Goal: Task Accomplishment & Management: Use online tool/utility

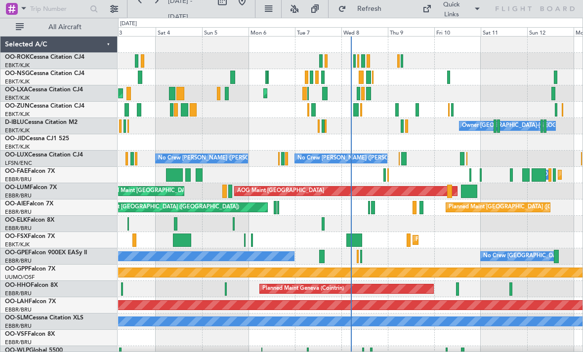
click at [496, 128] on div at bounding box center [494, 125] width 2 height 13
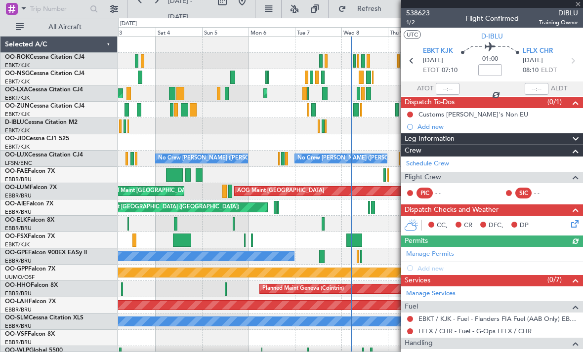
click at [579, 4] on div at bounding box center [492, 4] width 182 height 8
click at [578, 3] on span at bounding box center [578, 4] width 10 height 9
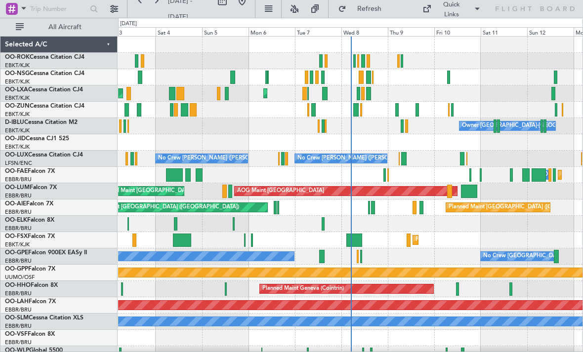
click at [499, 130] on div at bounding box center [498, 125] width 2 height 13
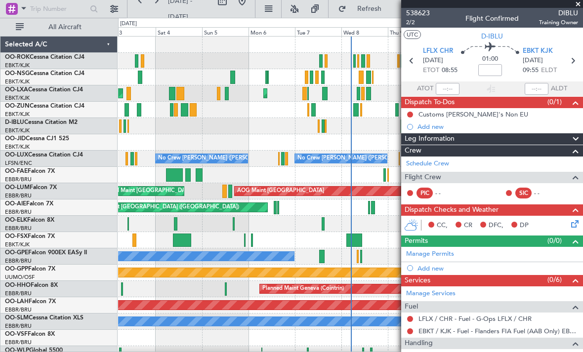
click at [578, 5] on span at bounding box center [578, 4] width 10 height 9
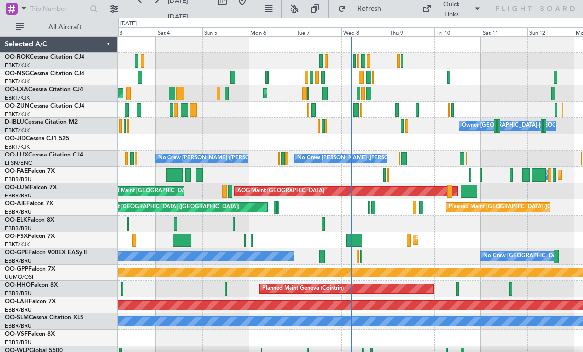
click at [541, 130] on div at bounding box center [541, 125] width 2 height 13
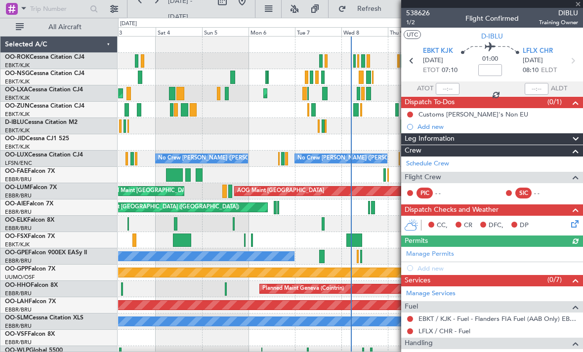
click at [580, 4] on div at bounding box center [492, 4] width 182 height 8
click at [580, 5] on div at bounding box center [492, 4] width 182 height 8
click at [580, 5] on span at bounding box center [578, 4] width 10 height 9
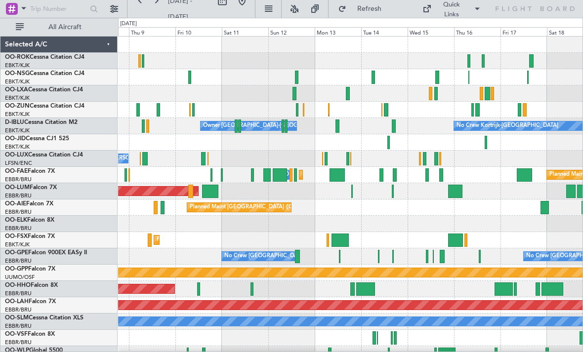
click at [372, 82] on div at bounding box center [372, 77] width 3 height 13
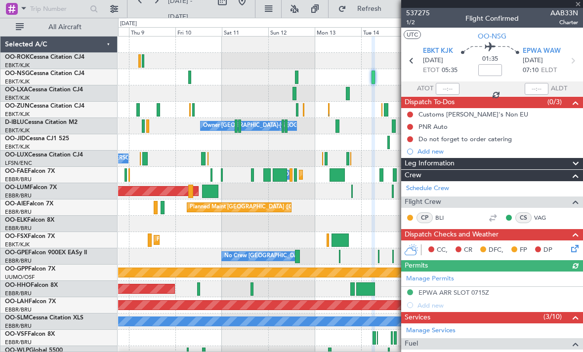
click at [577, 6] on div at bounding box center [492, 4] width 182 height 8
click at [578, 5] on span at bounding box center [578, 4] width 10 height 9
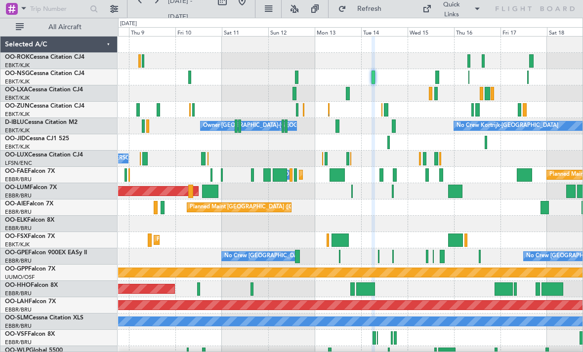
type input "0"
click at [471, 60] on div at bounding box center [350, 61] width 464 height 16
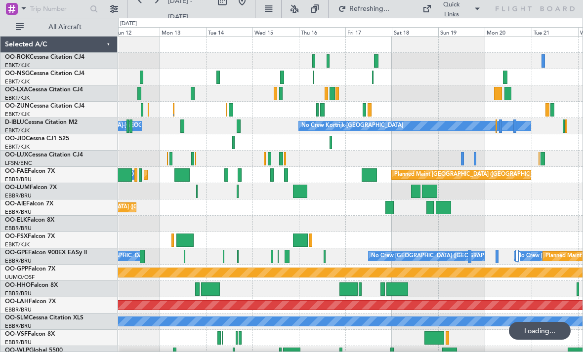
click at [312, 78] on div at bounding box center [350, 77] width 464 height 16
click at [312, 76] on div at bounding box center [350, 77] width 464 height 16
click at [313, 78] on div at bounding box center [313, 77] width 1 height 13
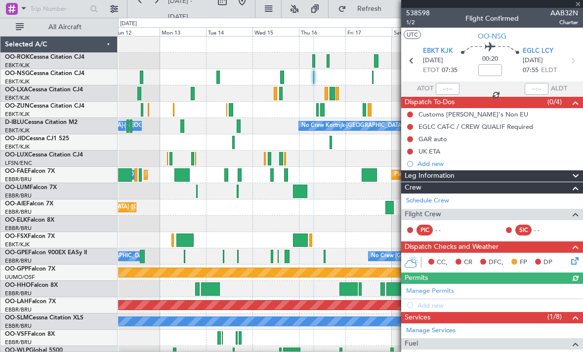
click at [580, 1] on div at bounding box center [492, 4] width 182 height 8
click at [580, 1] on span at bounding box center [578, 4] width 10 height 9
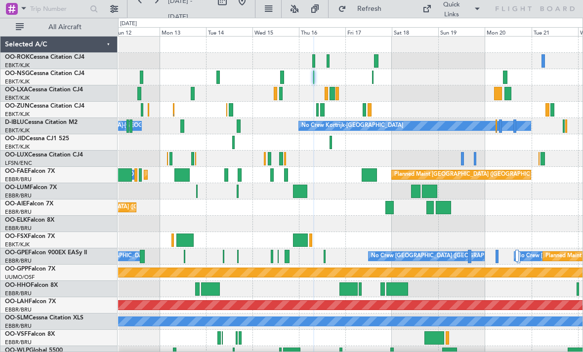
type input "0"
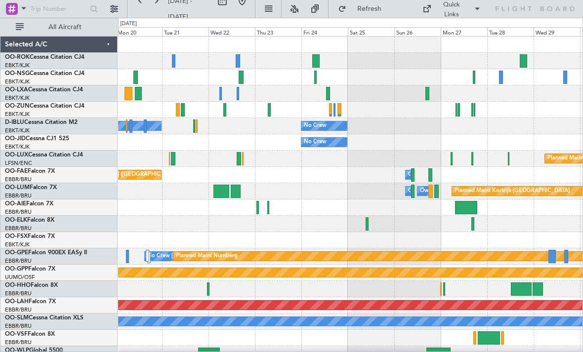
click at [328, 95] on div at bounding box center [328, 93] width 4 height 13
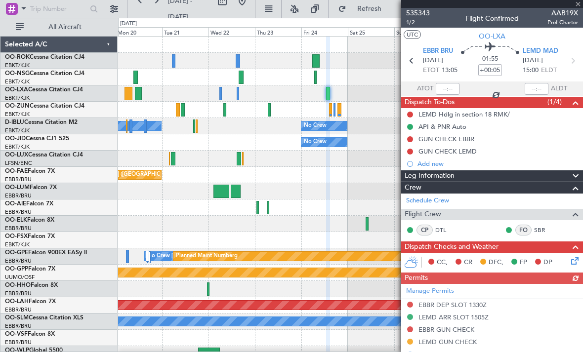
click at [579, 3] on div at bounding box center [492, 4] width 182 height 8
click at [578, 3] on div at bounding box center [492, 4] width 182 height 8
click at [579, 3] on span at bounding box center [578, 4] width 10 height 9
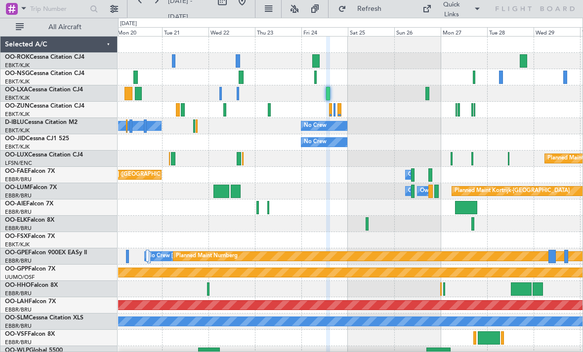
type input "0"
click at [316, 55] on div at bounding box center [315, 60] width 7 height 13
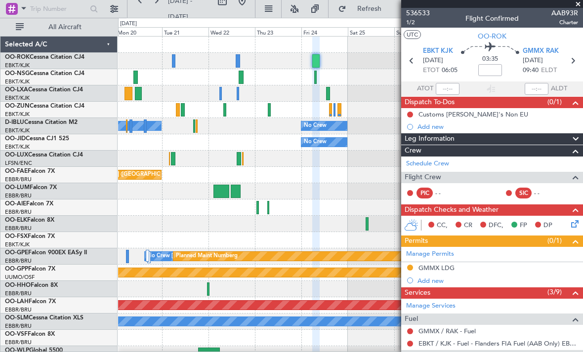
click at [577, 1] on span at bounding box center [578, 4] width 10 height 9
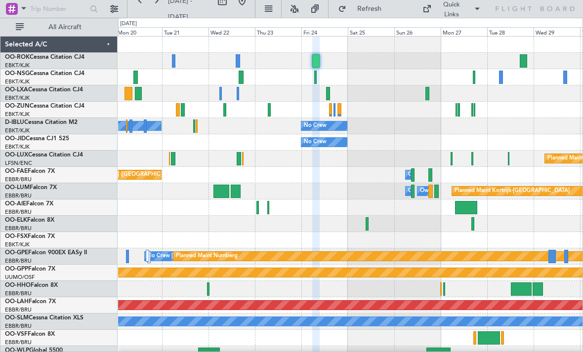
type input "0"
click at [316, 77] on div at bounding box center [315, 77] width 2 height 13
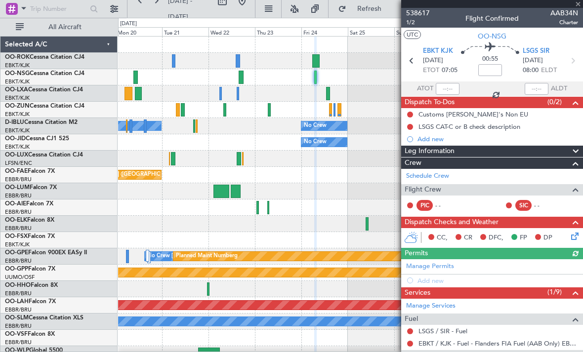
click at [582, 4] on div at bounding box center [492, 4] width 182 height 8
click at [580, 4] on span at bounding box center [578, 4] width 10 height 9
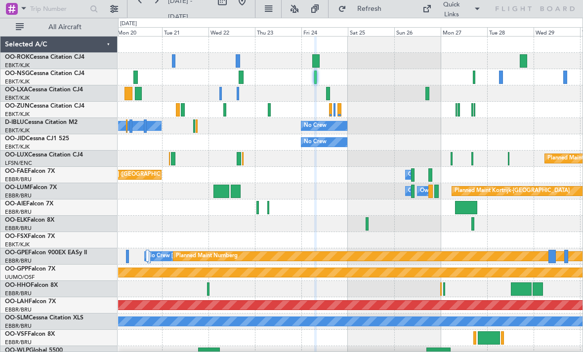
type input "0"
